Goal: Find specific page/section: Find specific page/section

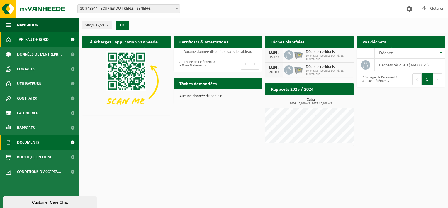
click at [25, 143] on span "Documents" at bounding box center [28, 142] width 22 height 15
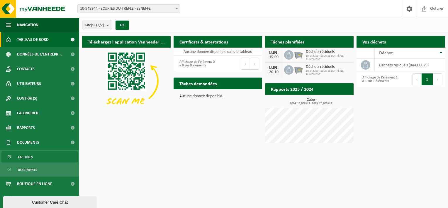
click at [23, 155] on span "Factures" at bounding box center [25, 156] width 15 height 11
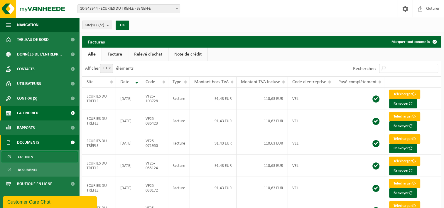
click at [55, 110] on link "Calendrier" at bounding box center [39, 113] width 79 height 15
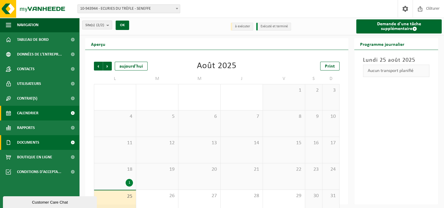
click at [48, 141] on link "Documents" at bounding box center [39, 142] width 79 height 15
